Goal: Transaction & Acquisition: Purchase product/service

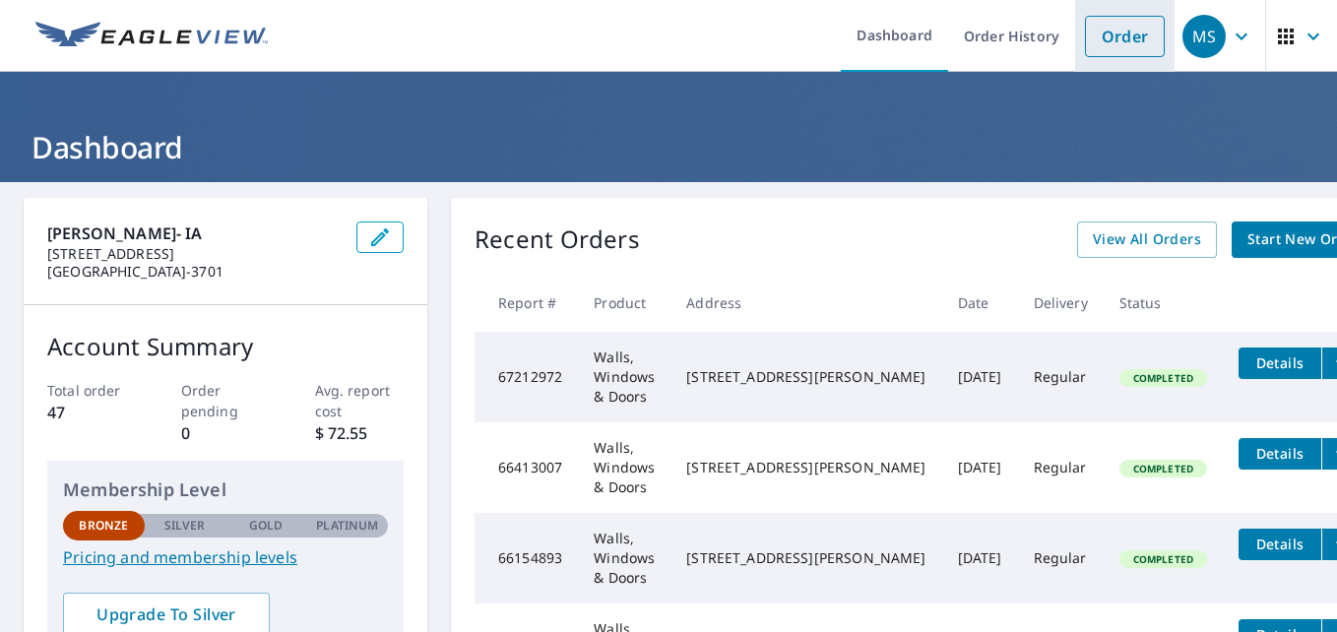
click at [1115, 37] on link "Order" at bounding box center [1125, 36] width 80 height 41
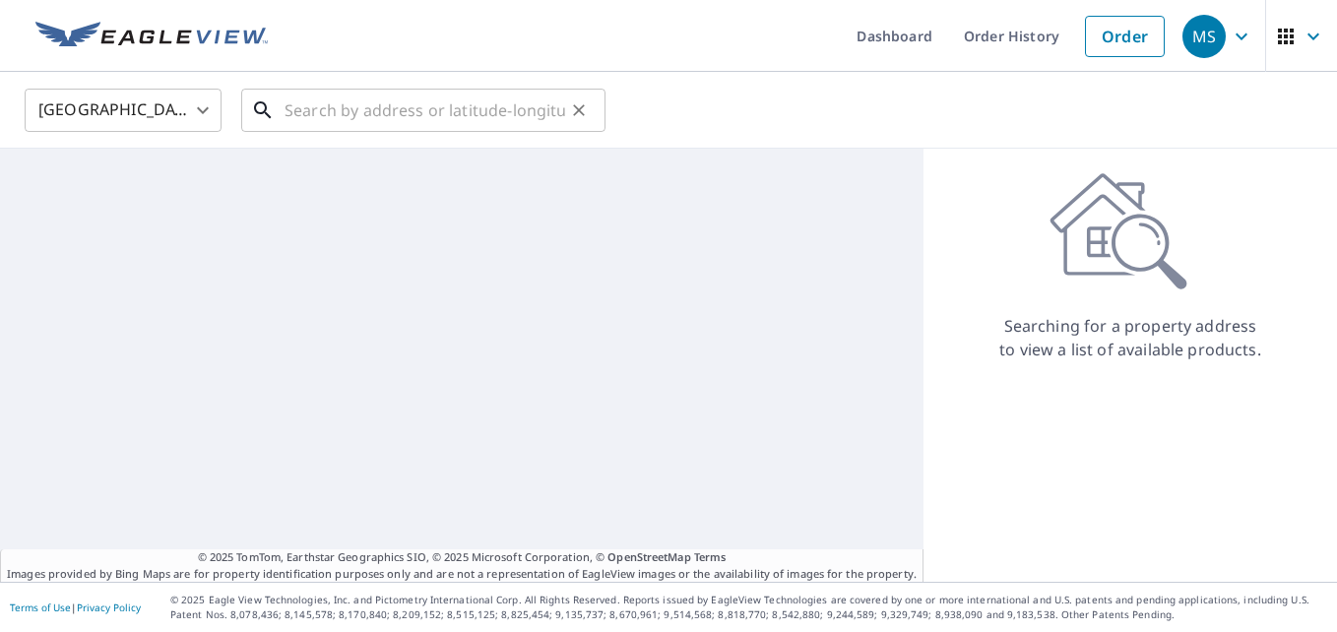
click at [327, 110] on input "text" at bounding box center [424, 110] width 281 height 55
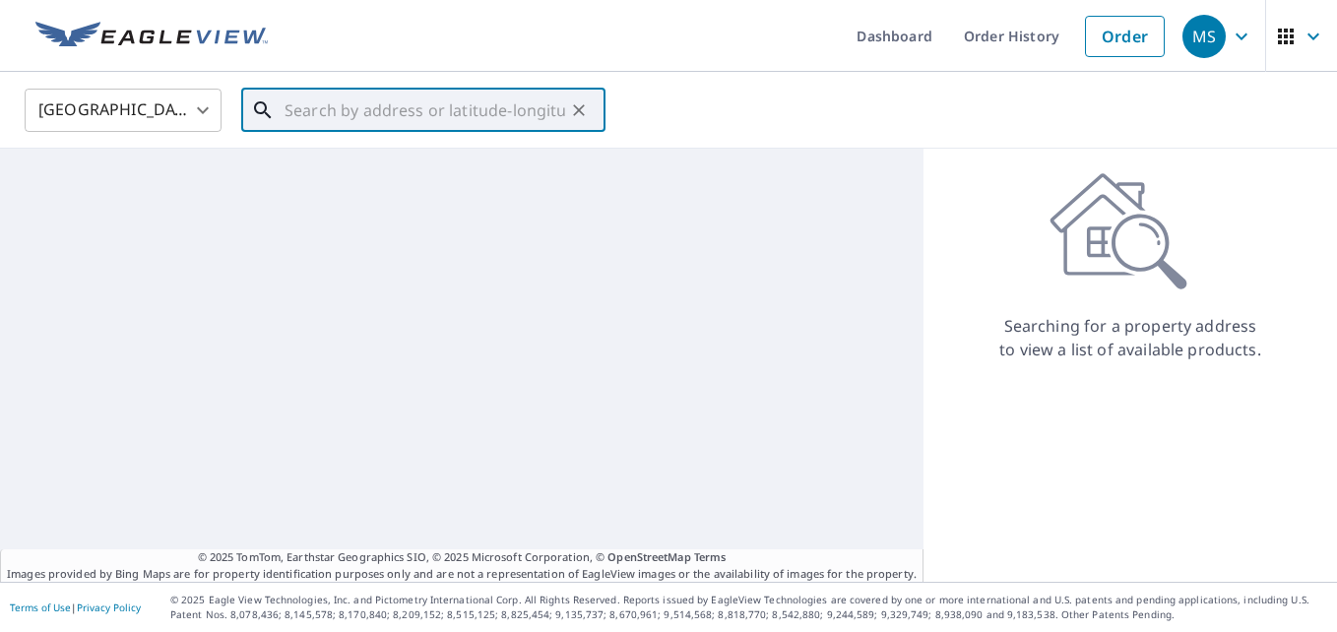
paste input "[STREET_ADDRESS][PERSON_NAME]"
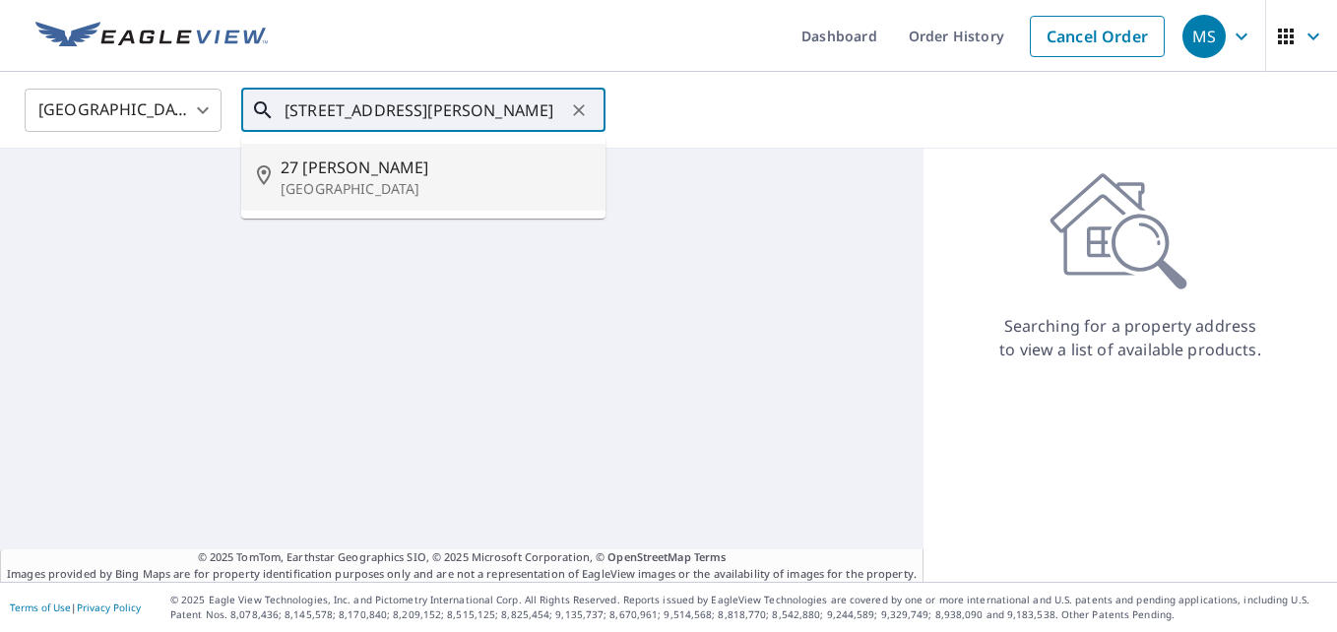
click at [361, 182] on p "[GEOGRAPHIC_DATA]" at bounding box center [435, 189] width 309 height 20
type input "[STREET_ADDRESS][PERSON_NAME]"
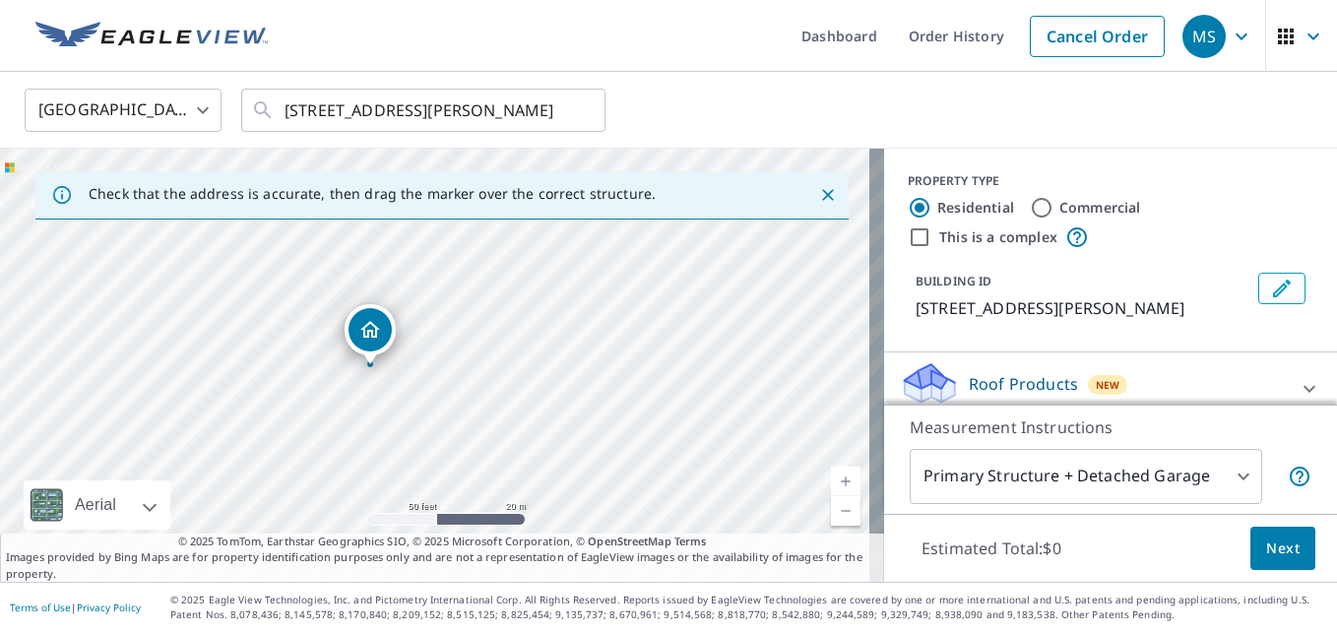
drag, startPoint x: 379, startPoint y: 371, endPoint x: 343, endPoint y: 418, distance: 59.7
click at [343, 418] on div "[STREET_ADDRESS][PERSON_NAME]" at bounding box center [442, 365] width 884 height 433
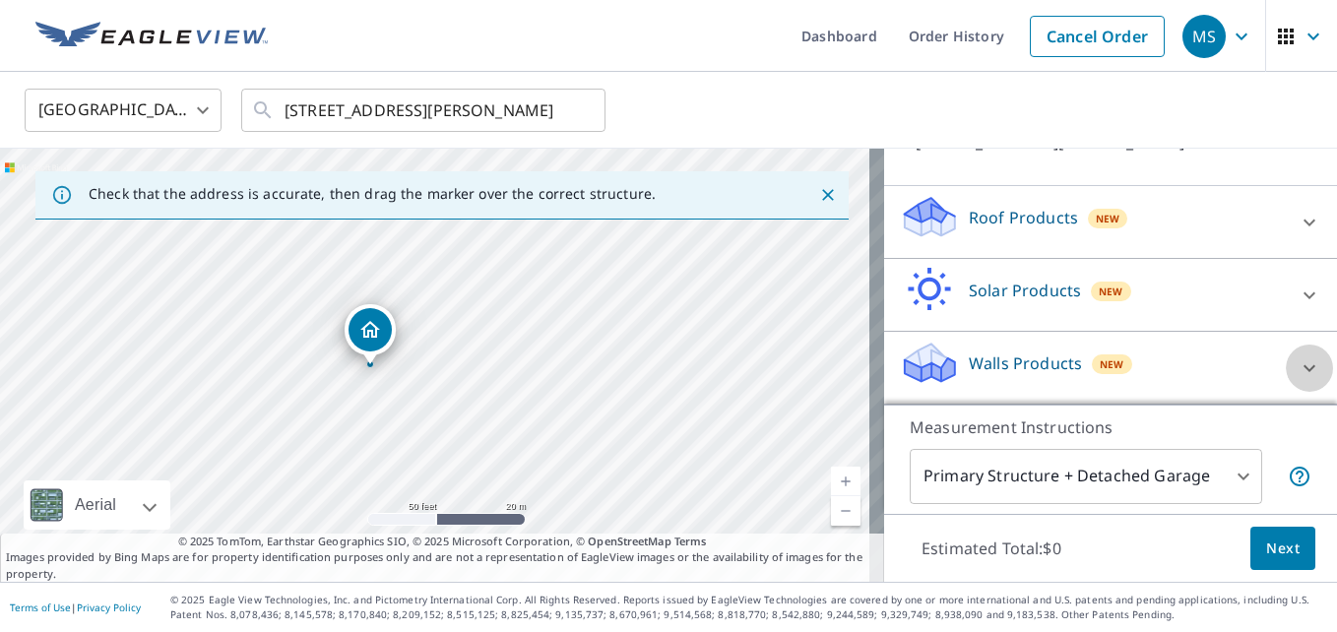
click at [1297, 373] on icon at bounding box center [1309, 368] width 24 height 24
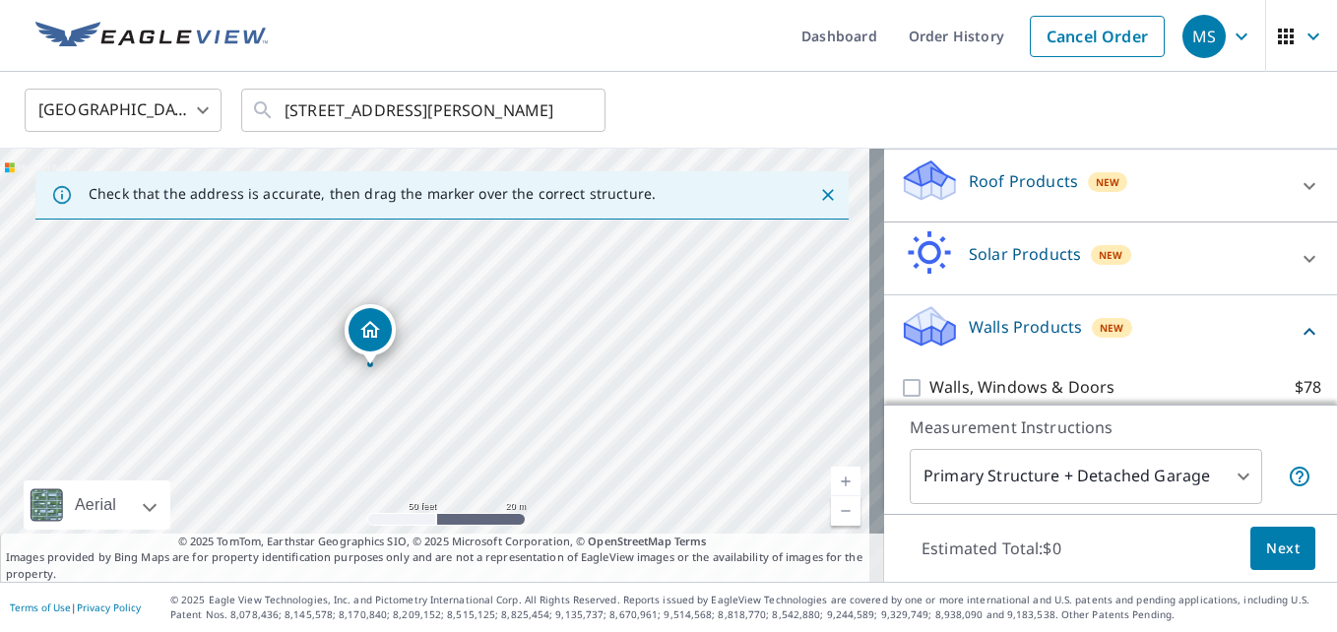
scroll to position [222, 0]
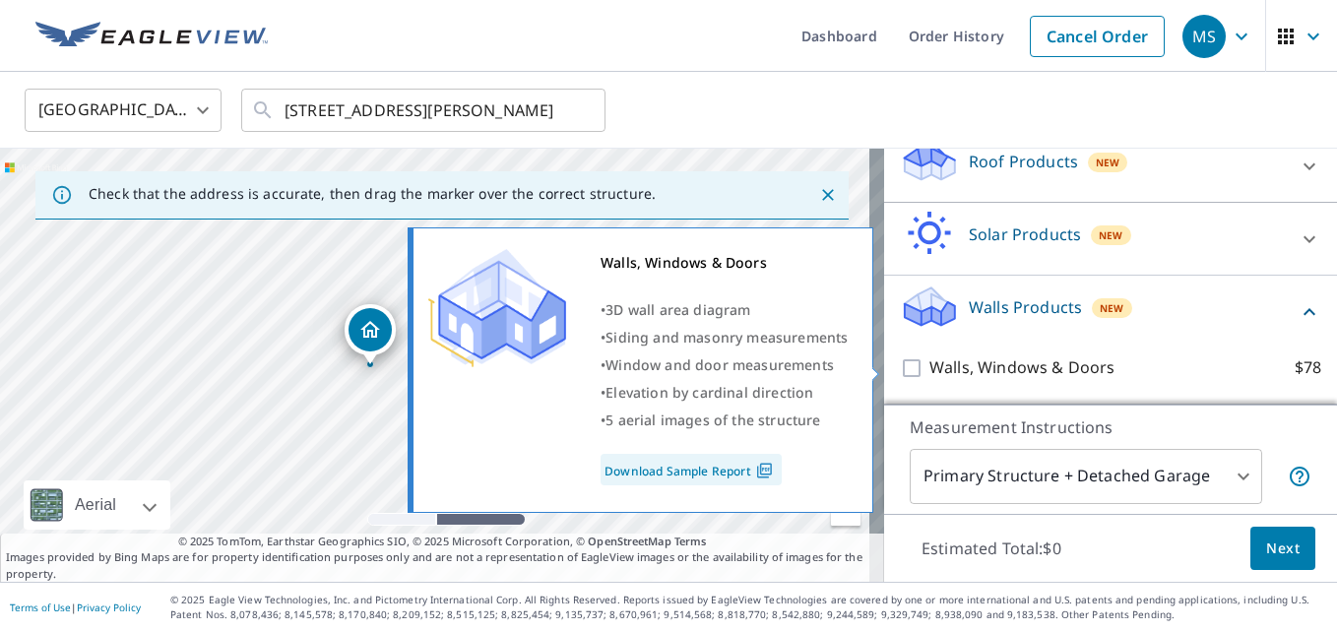
click at [900, 371] on input "Walls, Windows & Doors $78" at bounding box center [915, 368] width 30 height 24
checkbox input "true"
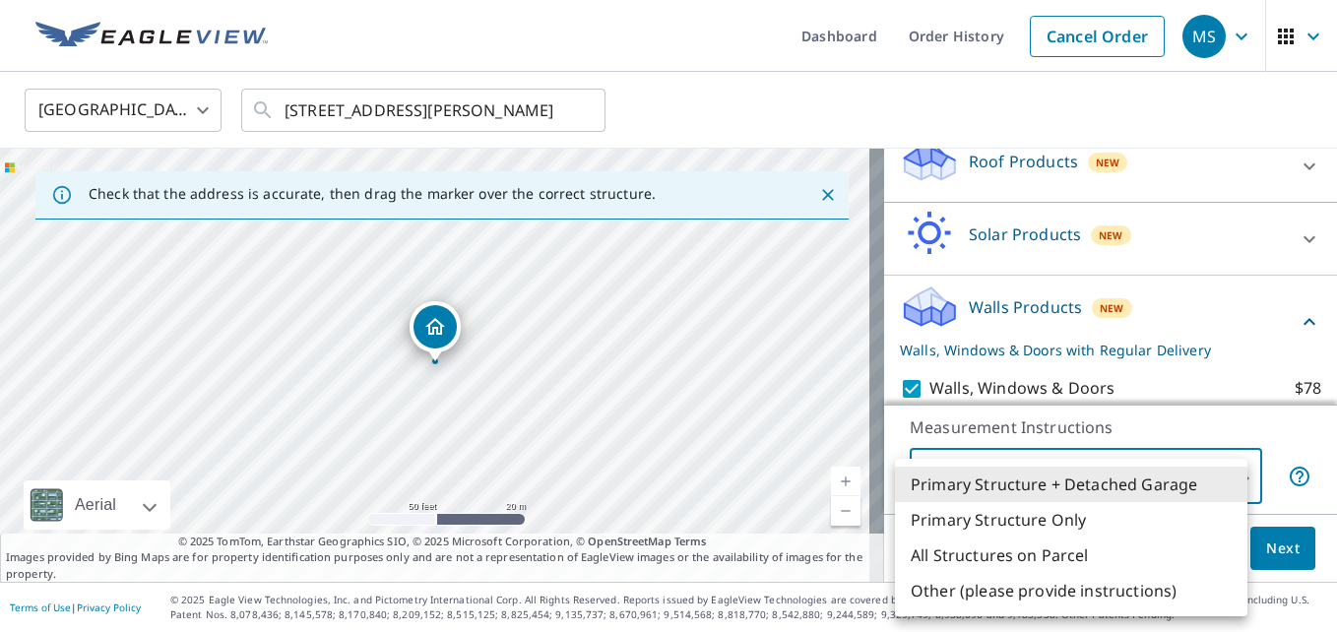
click at [1220, 481] on body "MS MS Dashboard Order History Cancel Order MS [GEOGRAPHIC_DATA] [GEOGRAPHIC_DAT…" at bounding box center [668, 316] width 1337 height 632
click at [1101, 516] on li "Primary Structure Only" at bounding box center [1071, 519] width 352 height 35
type input "2"
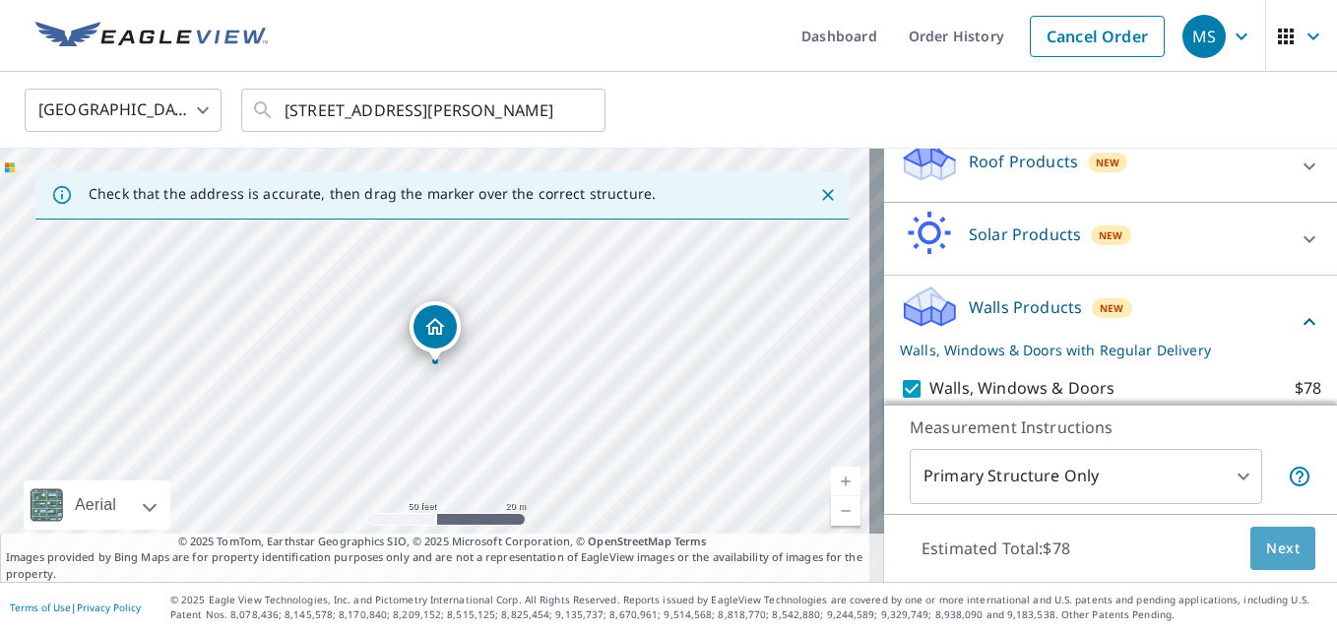
click at [1266, 550] on span "Next" at bounding box center [1282, 548] width 33 height 25
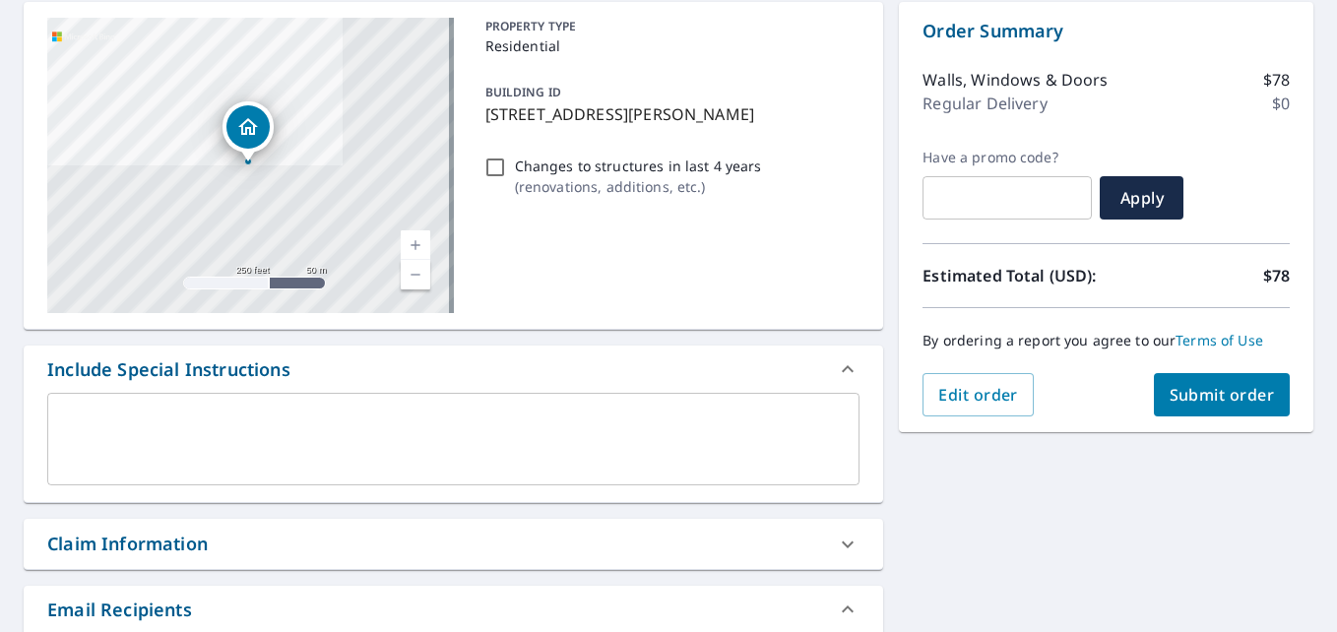
scroll to position [197, 0]
click at [1197, 400] on span "Submit order" at bounding box center [1221, 394] width 105 height 22
